Goal: Information Seeking & Learning: Learn about a topic

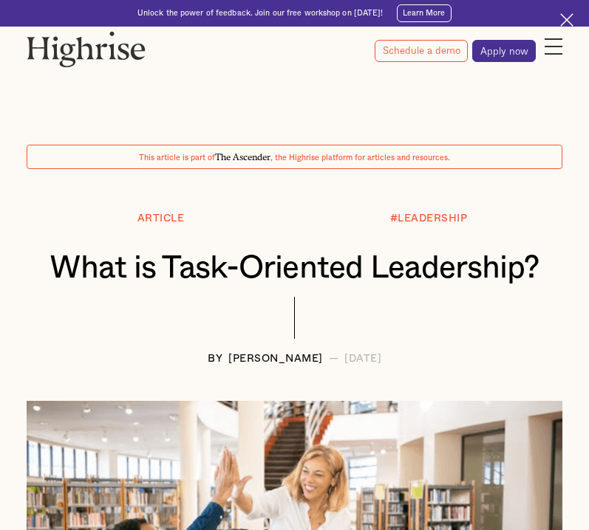
click at [105, 346] on div at bounding box center [295, 325] width 536 height 57
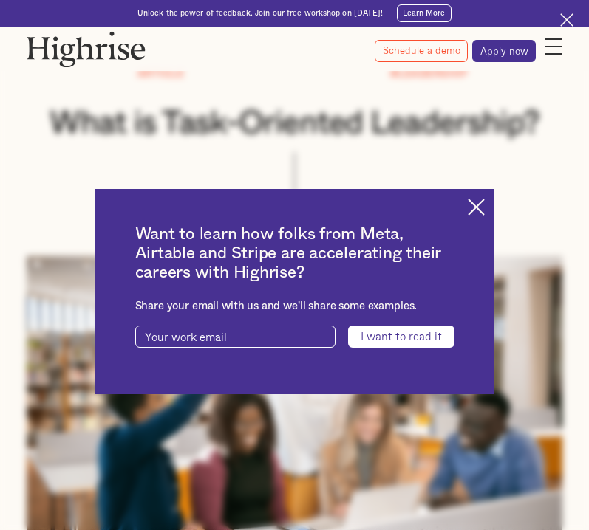
scroll to position [148, 0]
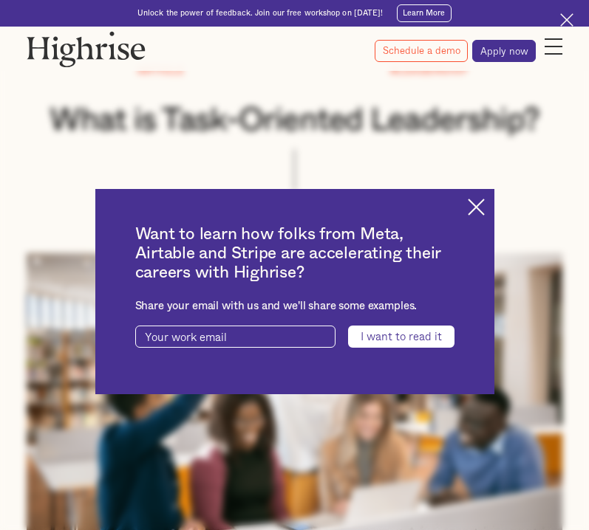
click at [489, 206] on div "Want to learn how folks from Meta, Airtable and Stripe are accelerating their c…" at bounding box center [294, 292] width 399 height 206
click at [480, 206] on img at bounding box center [476, 207] width 17 height 17
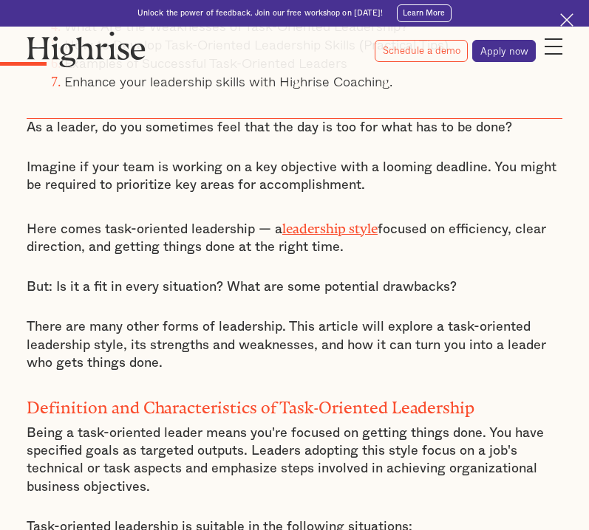
scroll to position [827, 0]
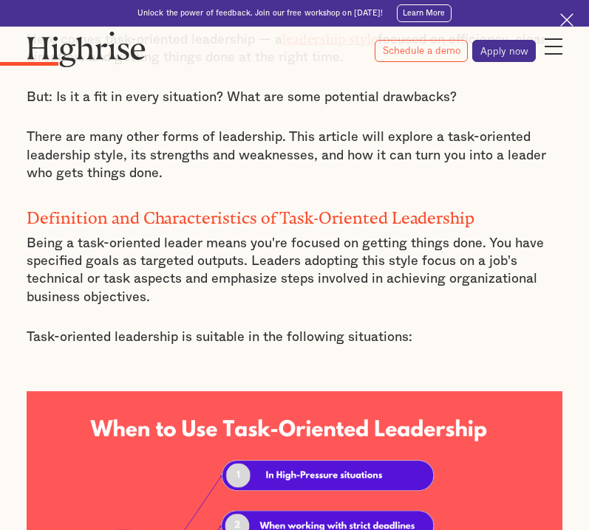
scroll to position [1005, 0]
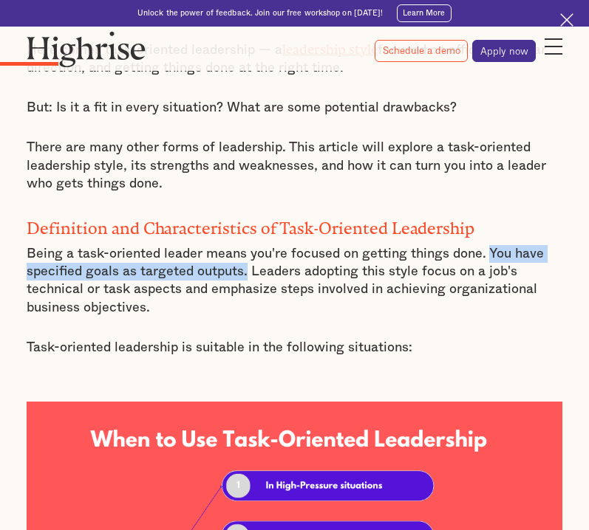
drag, startPoint x: 482, startPoint y: 247, endPoint x: 245, endPoint y: 267, distance: 238.0
click at [245, 267] on p "Being a task-oriented leader means you're focused on getting things done. You h…" at bounding box center [295, 281] width 536 height 72
copy p "You have specified goals as targeted outputs."
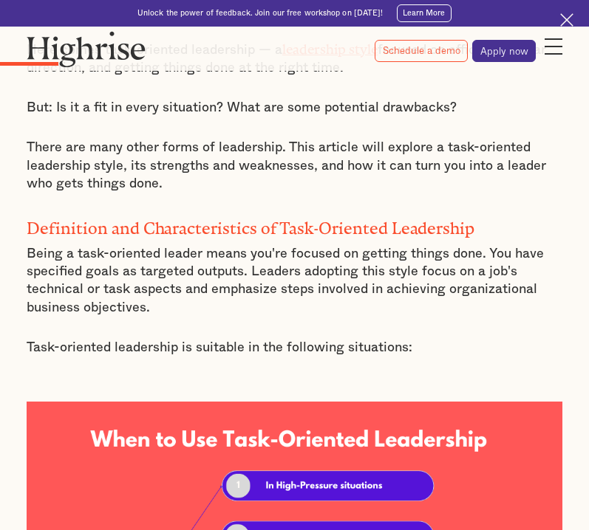
click at [166, 236] on div "As a leader, do you sometimes feel that the day is too for what has to be done?…" at bounding box center [295, 487] width 536 height 1096
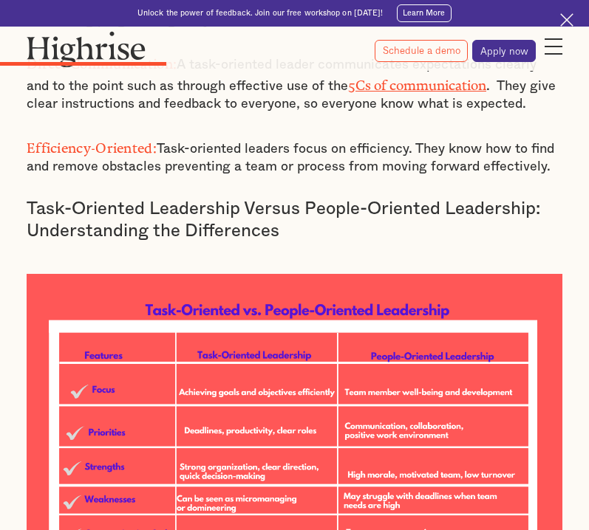
scroll to position [2246, 0]
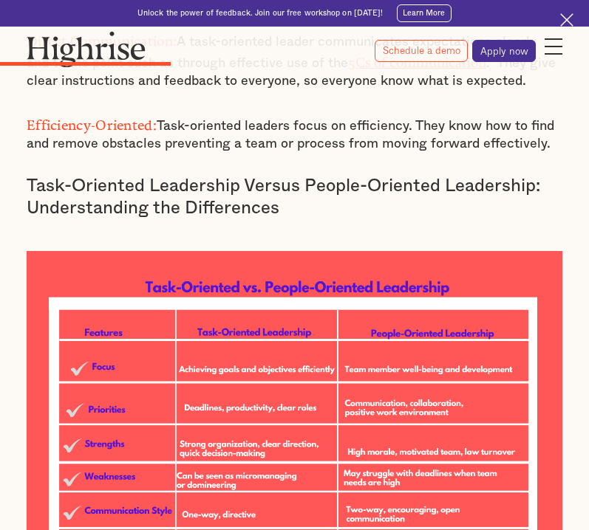
click at [510, 175] on h3 "Task-Oriented Leadership Versus People-Oriented Leadership: Understanding the D…" at bounding box center [295, 197] width 536 height 44
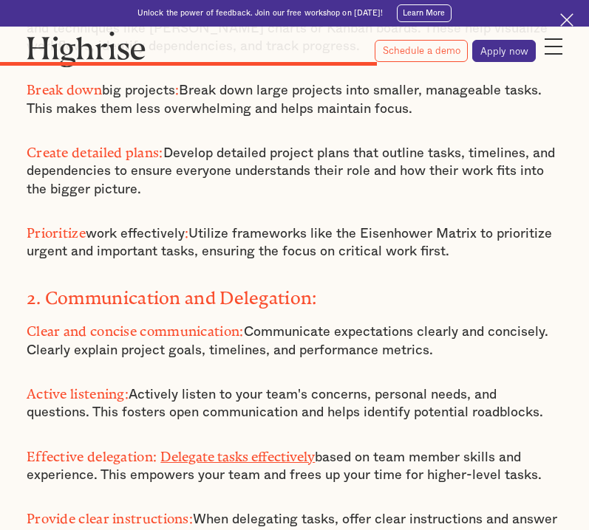
scroll to position [4551, 0]
